Goal: Information Seeking & Learning: Learn about a topic

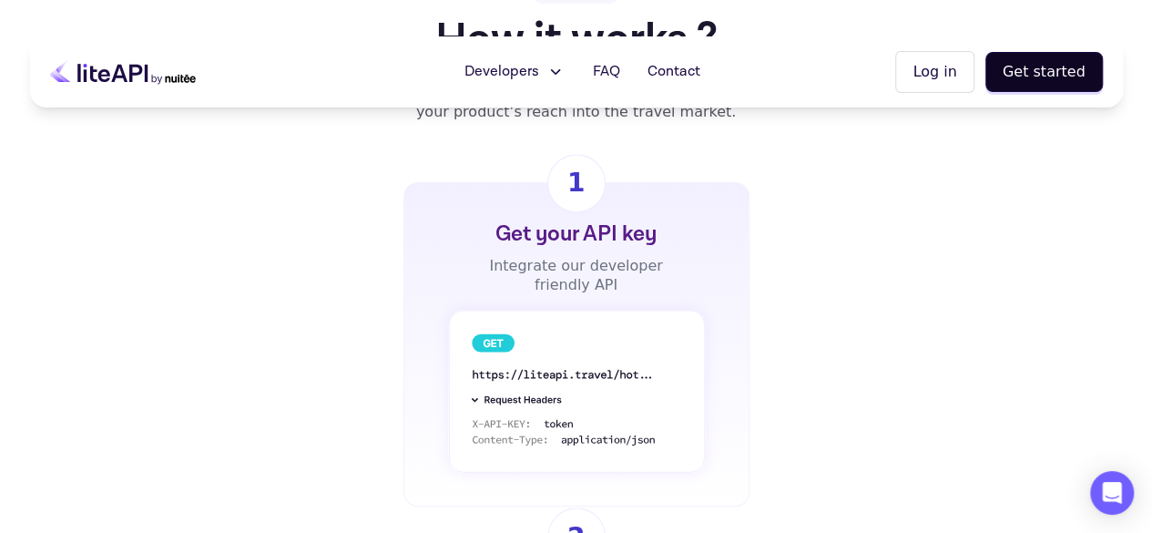
scroll to position [1301, 0]
click at [552, 70] on button "Developers" at bounding box center [513, 72] width 123 height 36
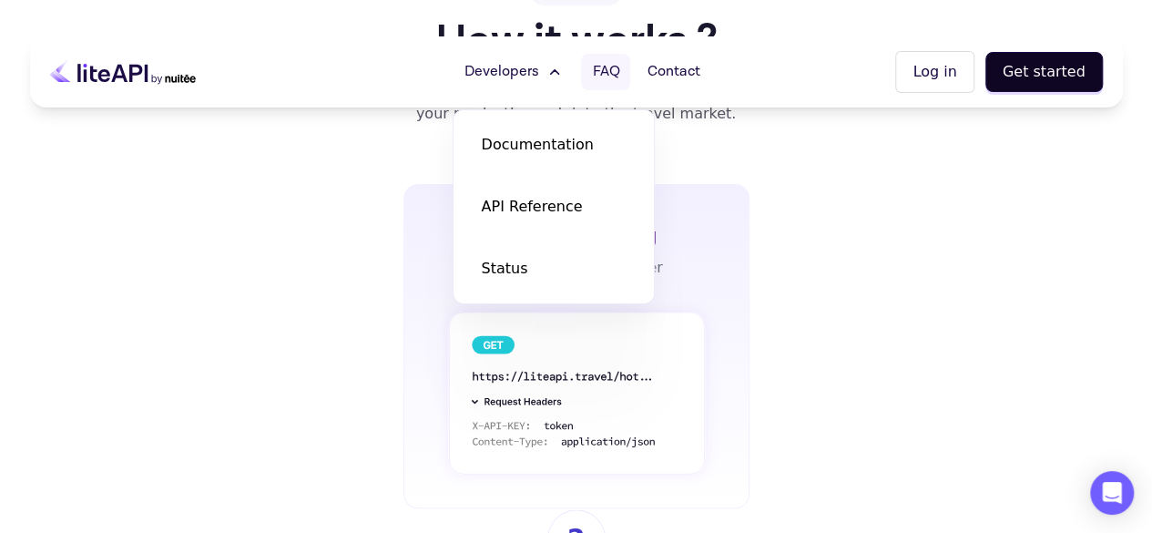
click at [614, 70] on span "FAQ" at bounding box center [605, 72] width 27 height 22
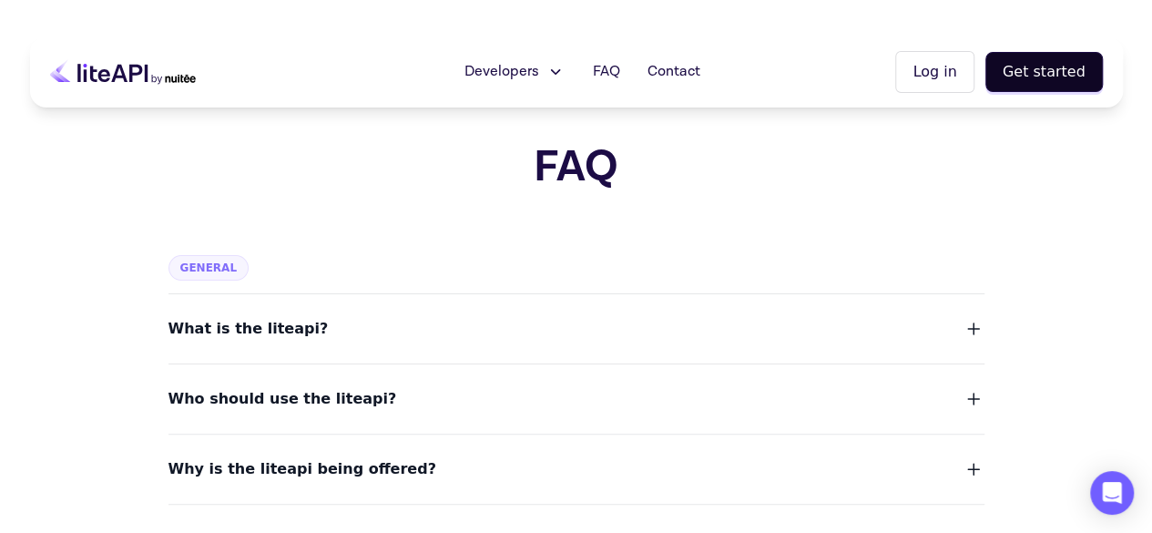
scroll to position [75, 0]
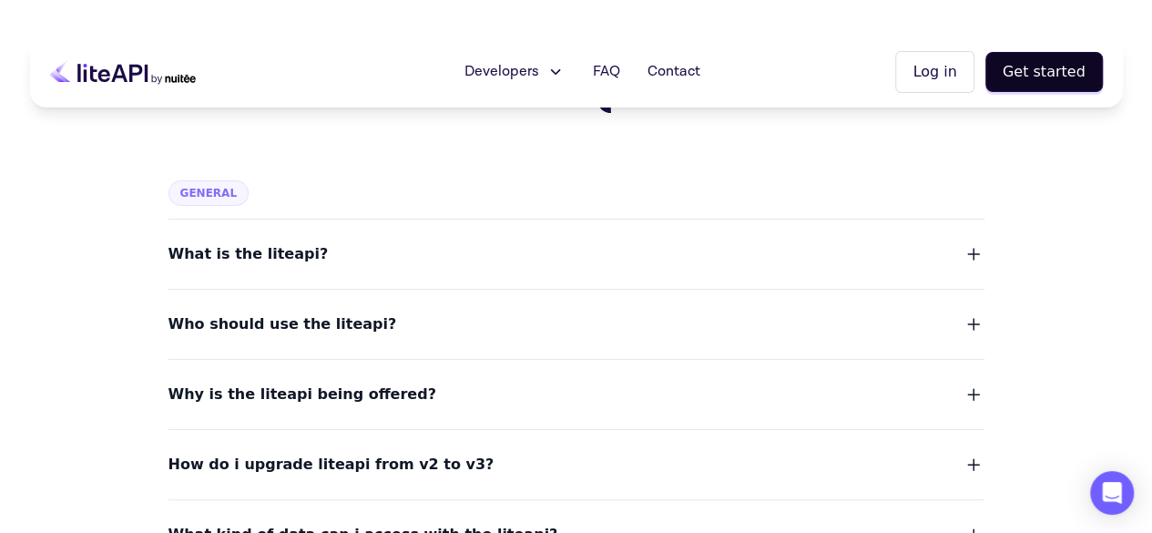
click at [661, 238] on div "What is the liteapi?" at bounding box center [576, 242] width 816 height 47
click at [631, 259] on button "What is the liteapi?" at bounding box center [576, 253] width 816 height 25
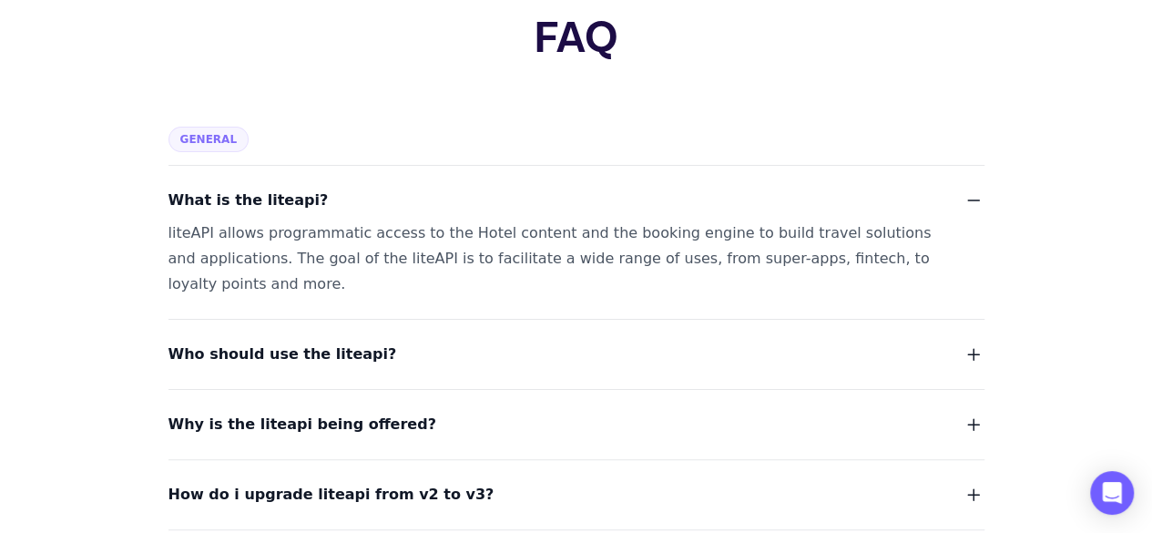
scroll to position [129, 0]
click at [286, 349] on span "Who should use the liteapi?" at bounding box center [282, 353] width 229 height 25
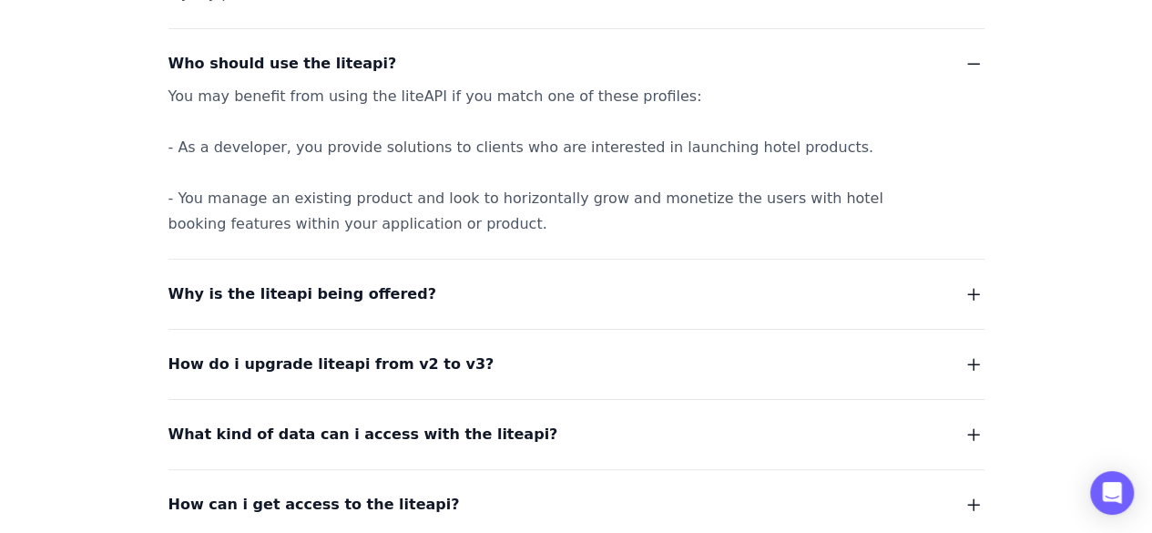
scroll to position [420, 0]
click at [341, 284] on span "Why is the liteapi being offered?" at bounding box center [302, 292] width 268 height 25
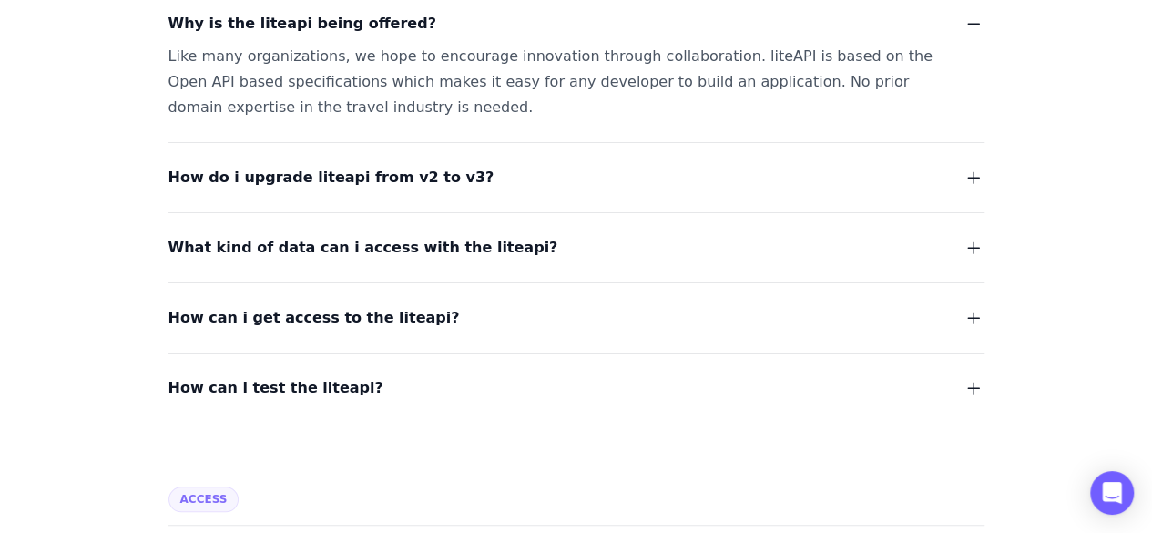
scroll to position [704, 0]
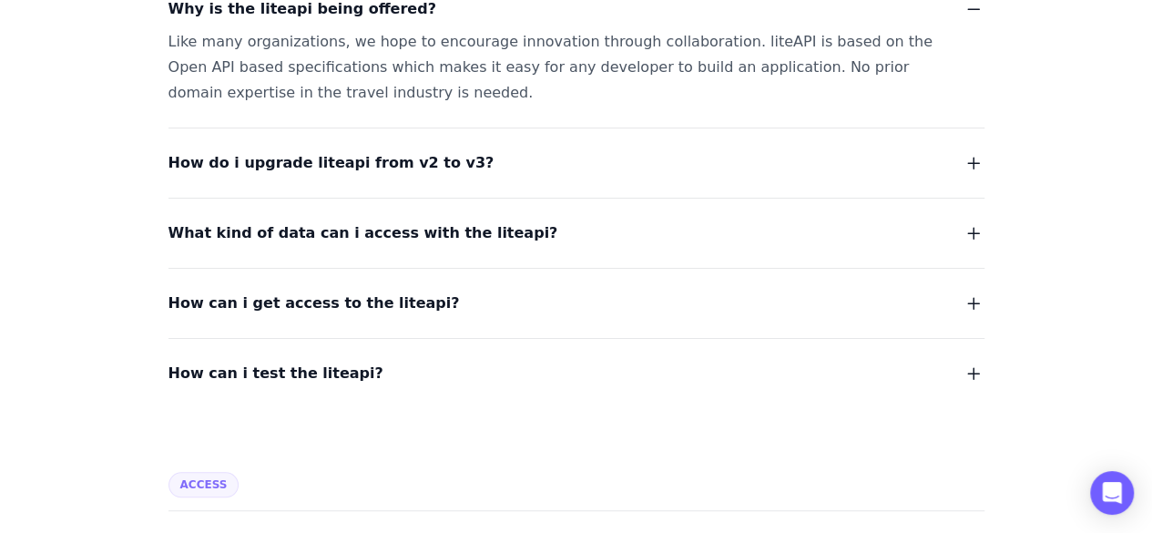
click at [300, 373] on span "How can i test the liteapi?" at bounding box center [275, 373] width 215 height 25
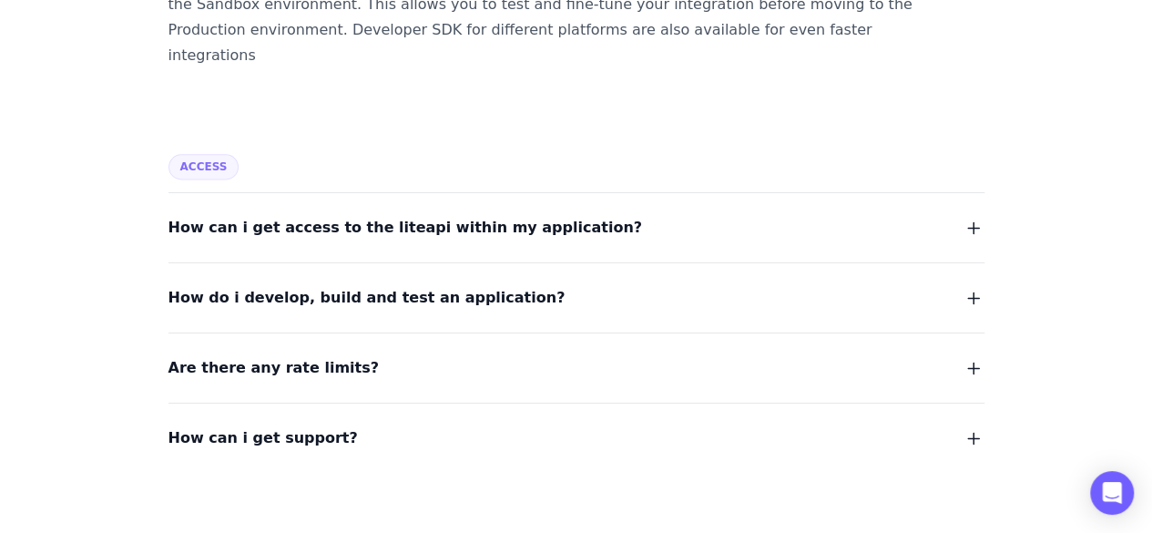
scroll to position [1151, 0]
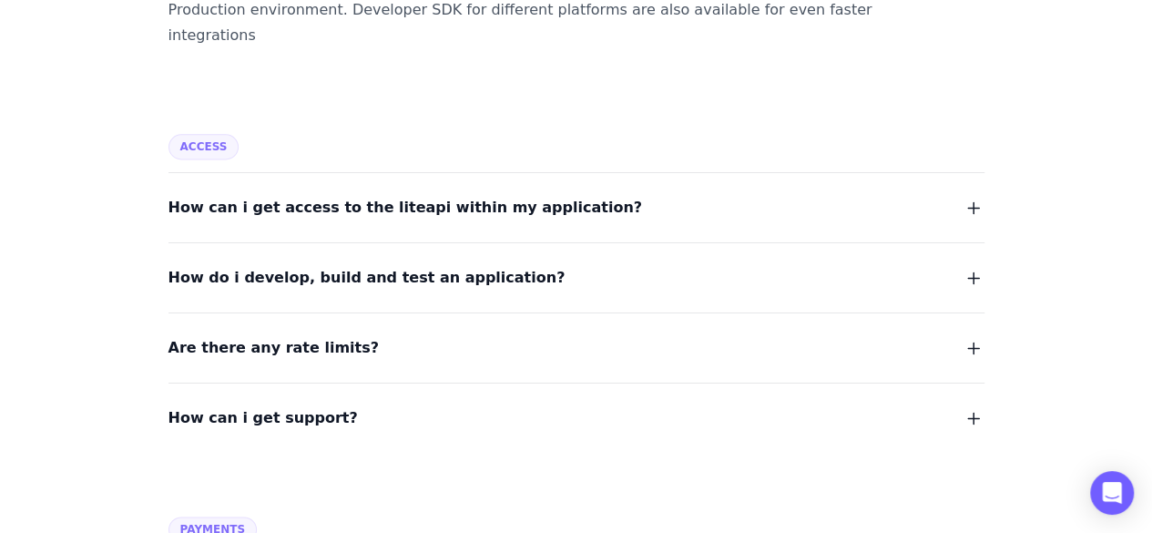
click at [319, 335] on span "Are there any rate limits?" at bounding box center [273, 347] width 210 height 25
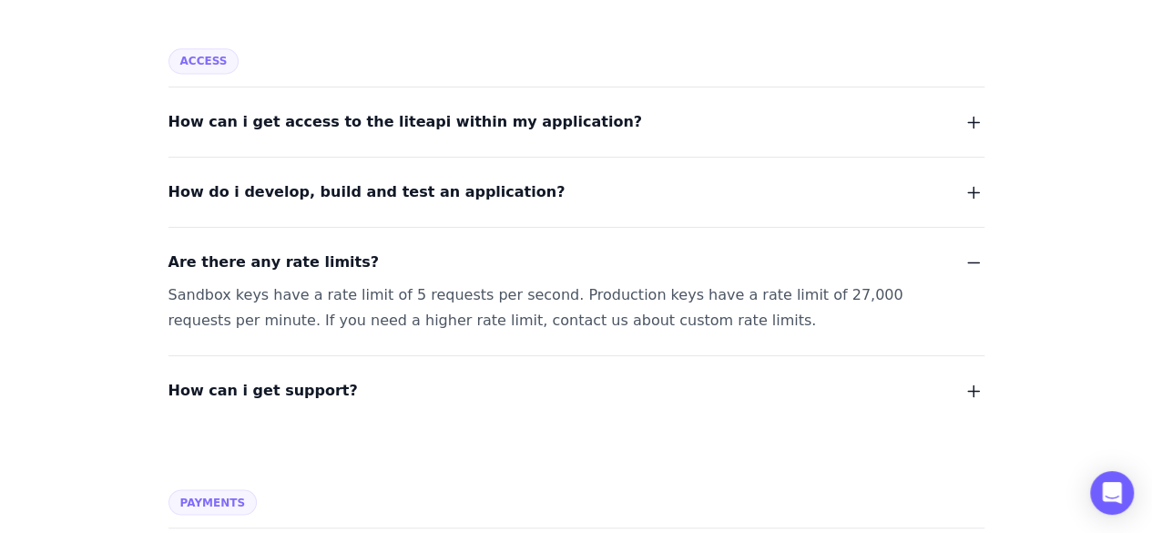
scroll to position [1276, 0]
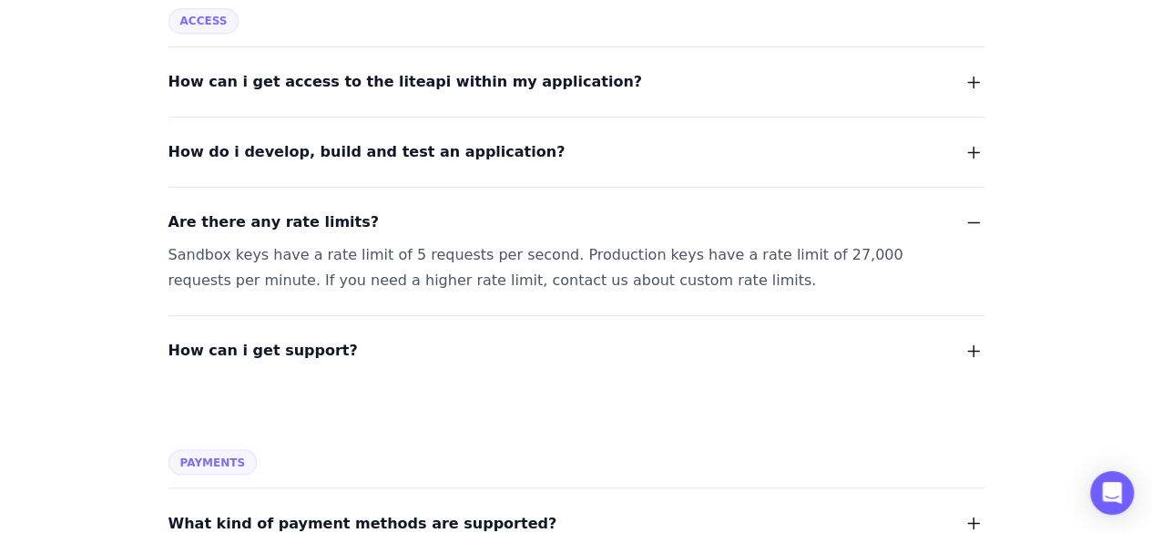
click at [319, 338] on span "How can i get support?" at bounding box center [262, 350] width 189 height 25
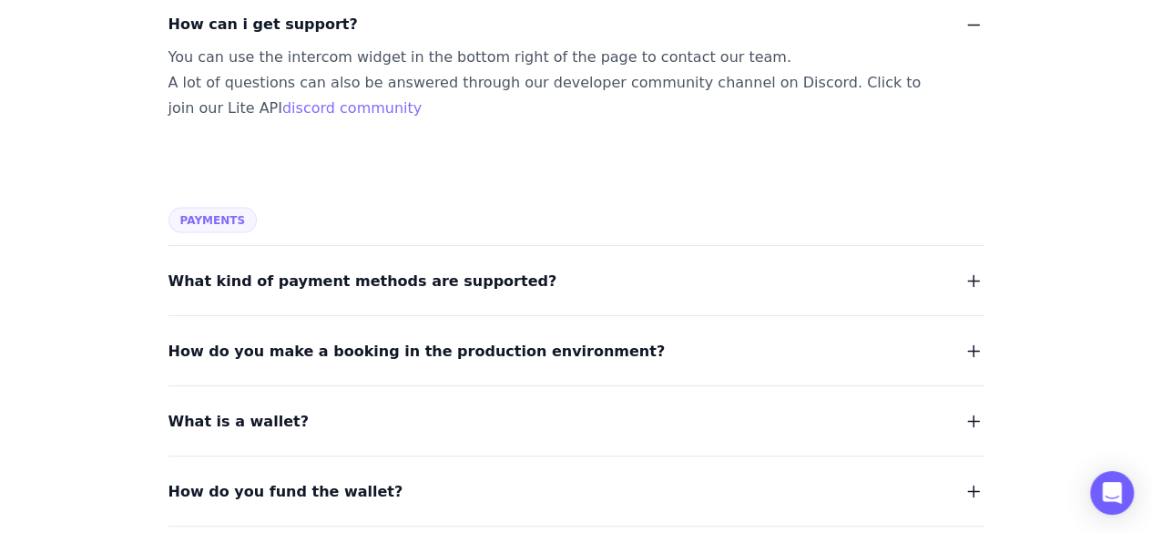
scroll to position [1613, 0]
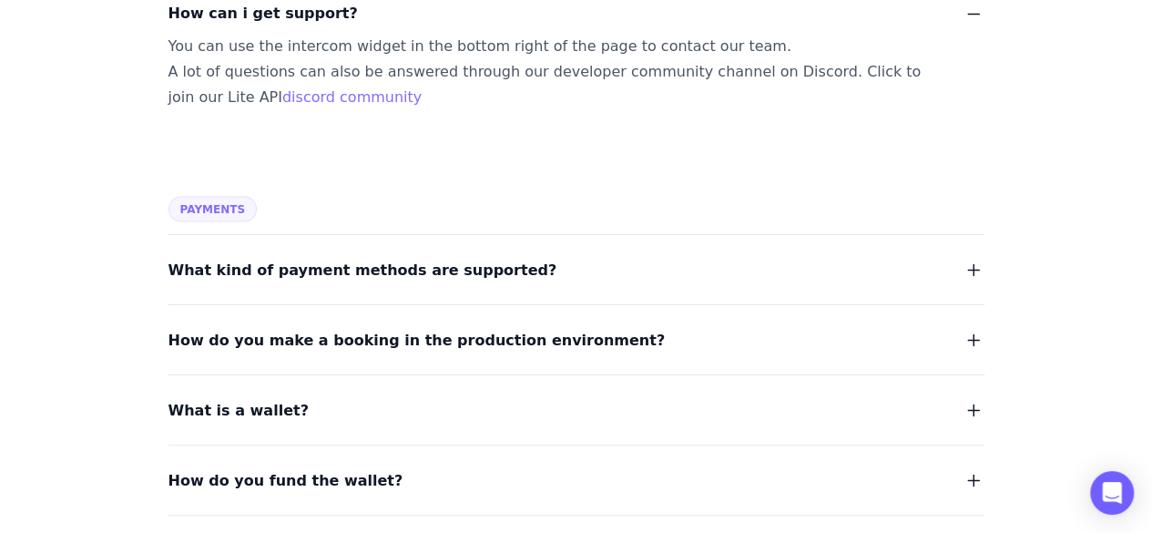
click at [348, 257] on span "What kind of payment methods are supported?" at bounding box center [362, 269] width 389 height 25
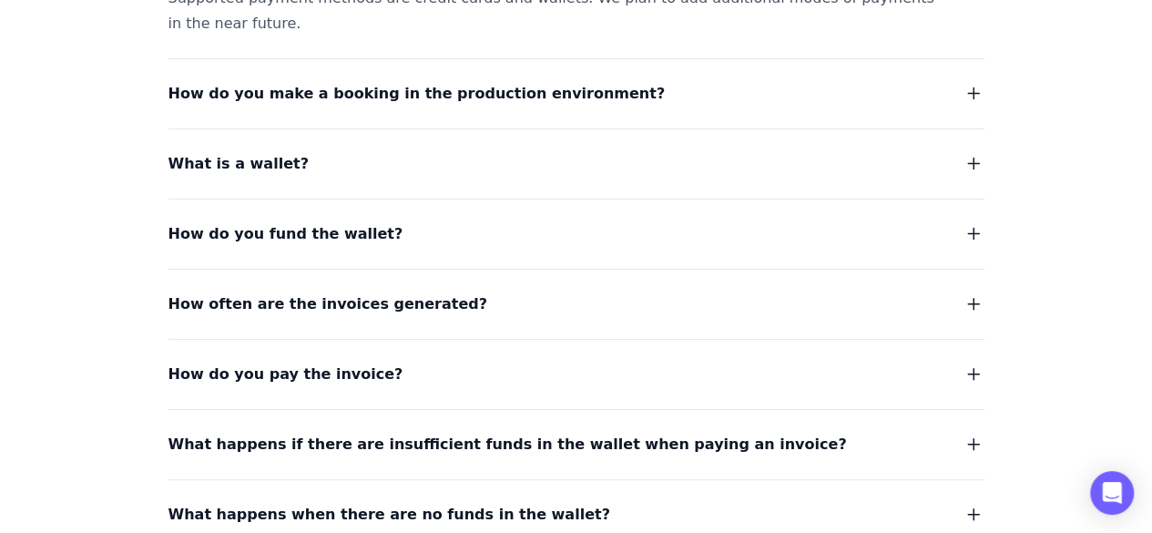
scroll to position [1924, 0]
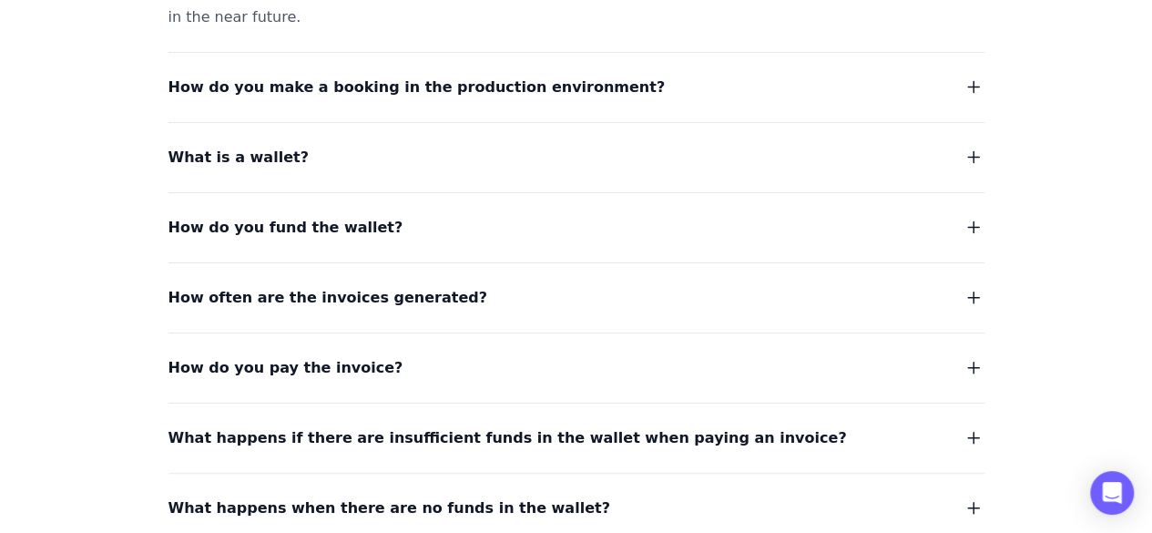
click at [358, 283] on dl "What kind of payment methods are supported? Supported payment methods are credi…" at bounding box center [576, 468] width 816 height 1088
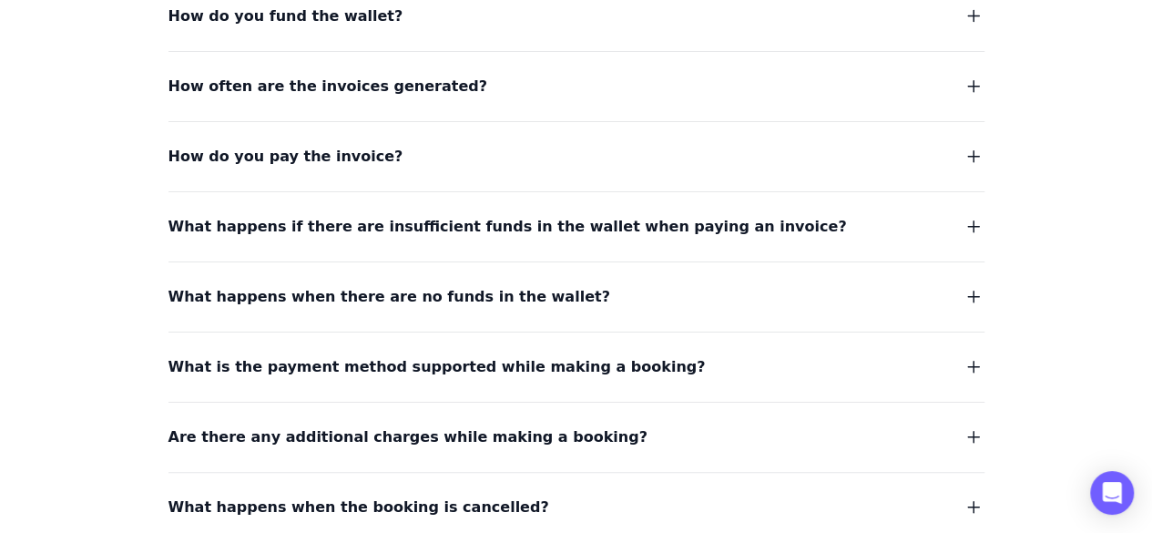
scroll to position [2163, 0]
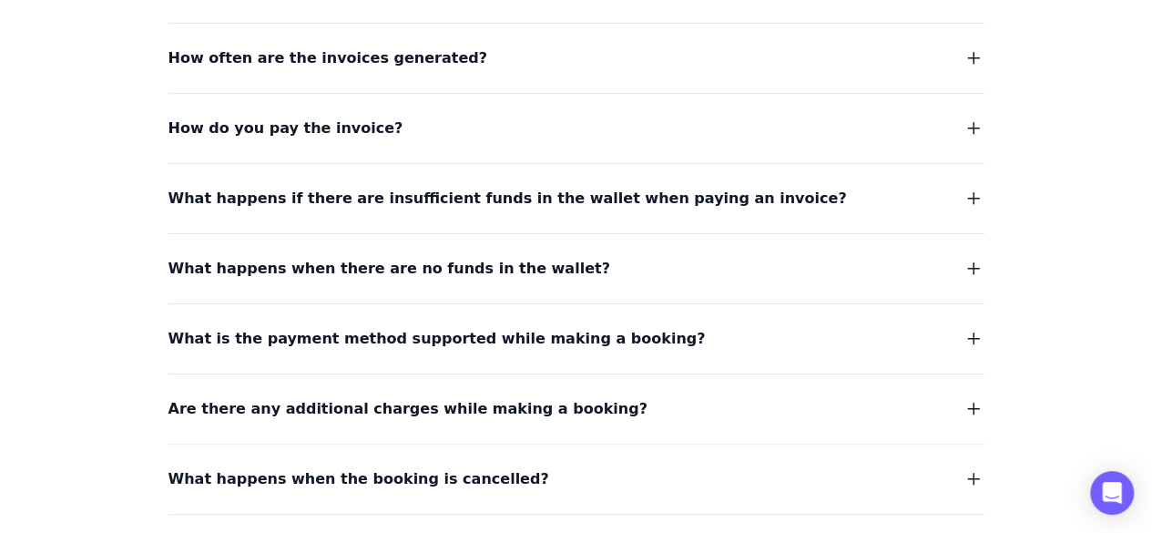
click at [386, 179] on dl "What kind of payment methods are supported? Supported payment methods are credi…" at bounding box center [576, 228] width 816 height 1088
click at [397, 186] on span "What happens if there are insufficient funds in the wallet when paying an invoi…" at bounding box center [507, 198] width 678 height 25
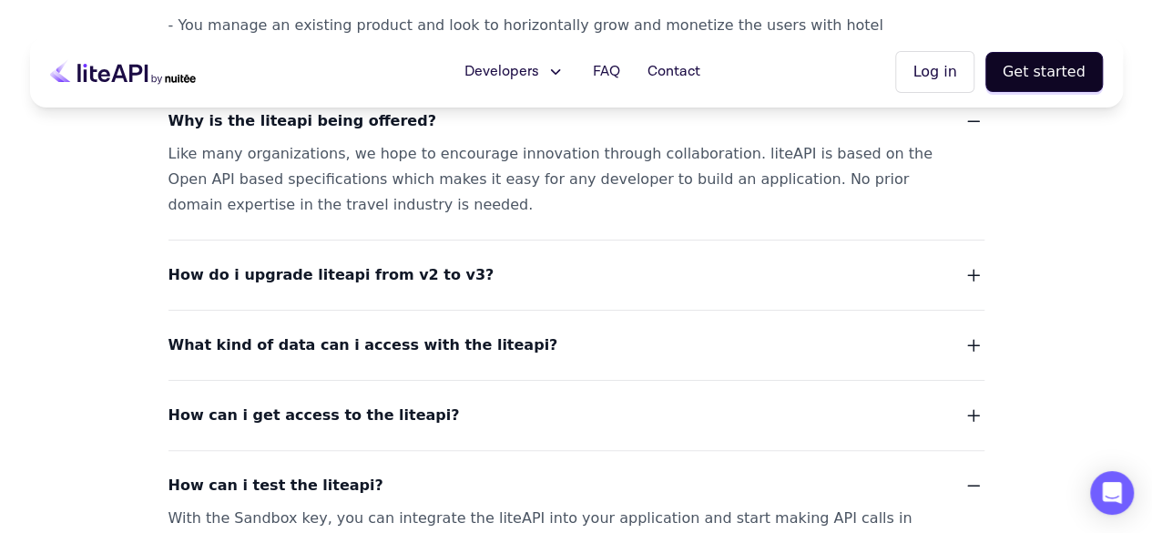
scroll to position [0, 0]
